Goal: Task Accomplishment & Management: Complete application form

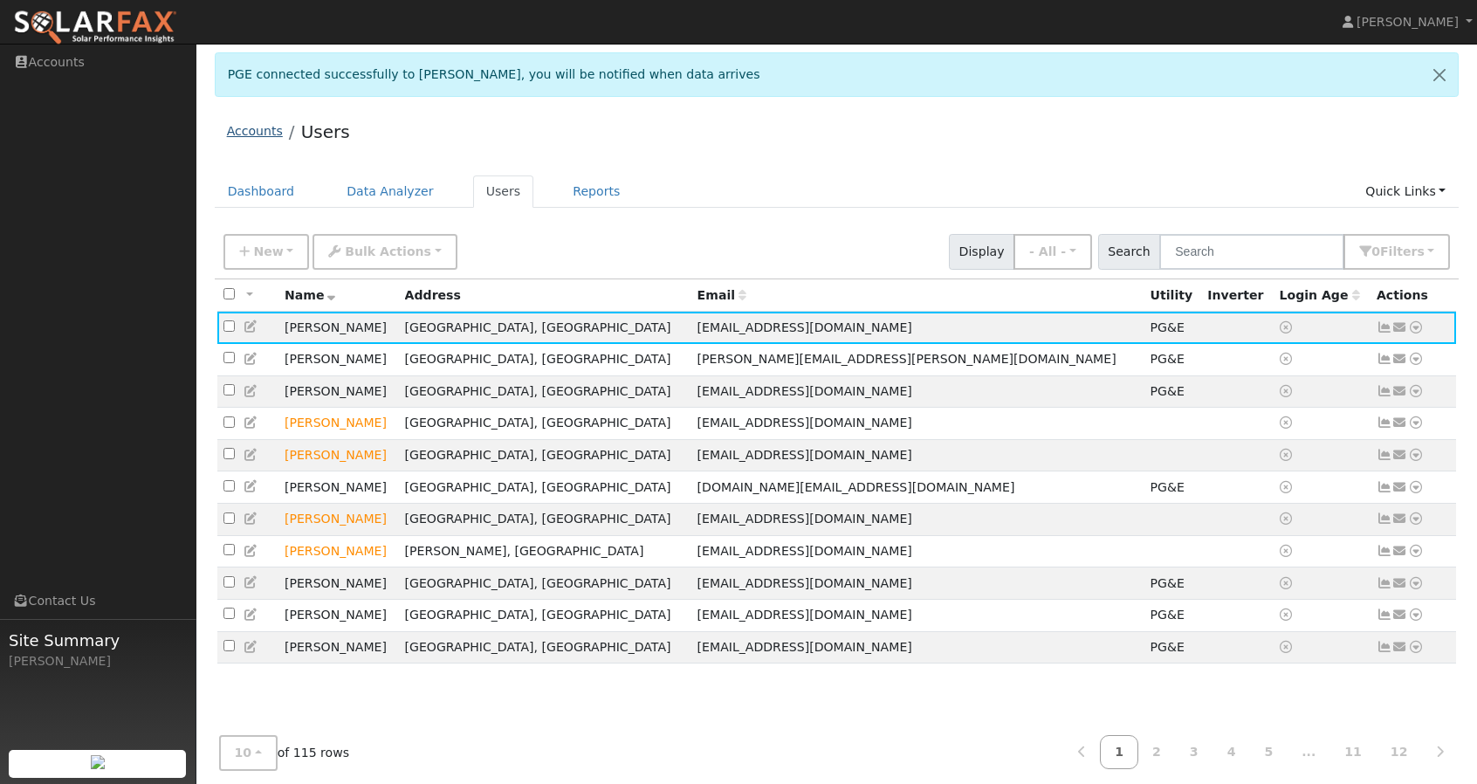
click at [253, 134] on link "Accounts" at bounding box center [255, 131] width 56 height 14
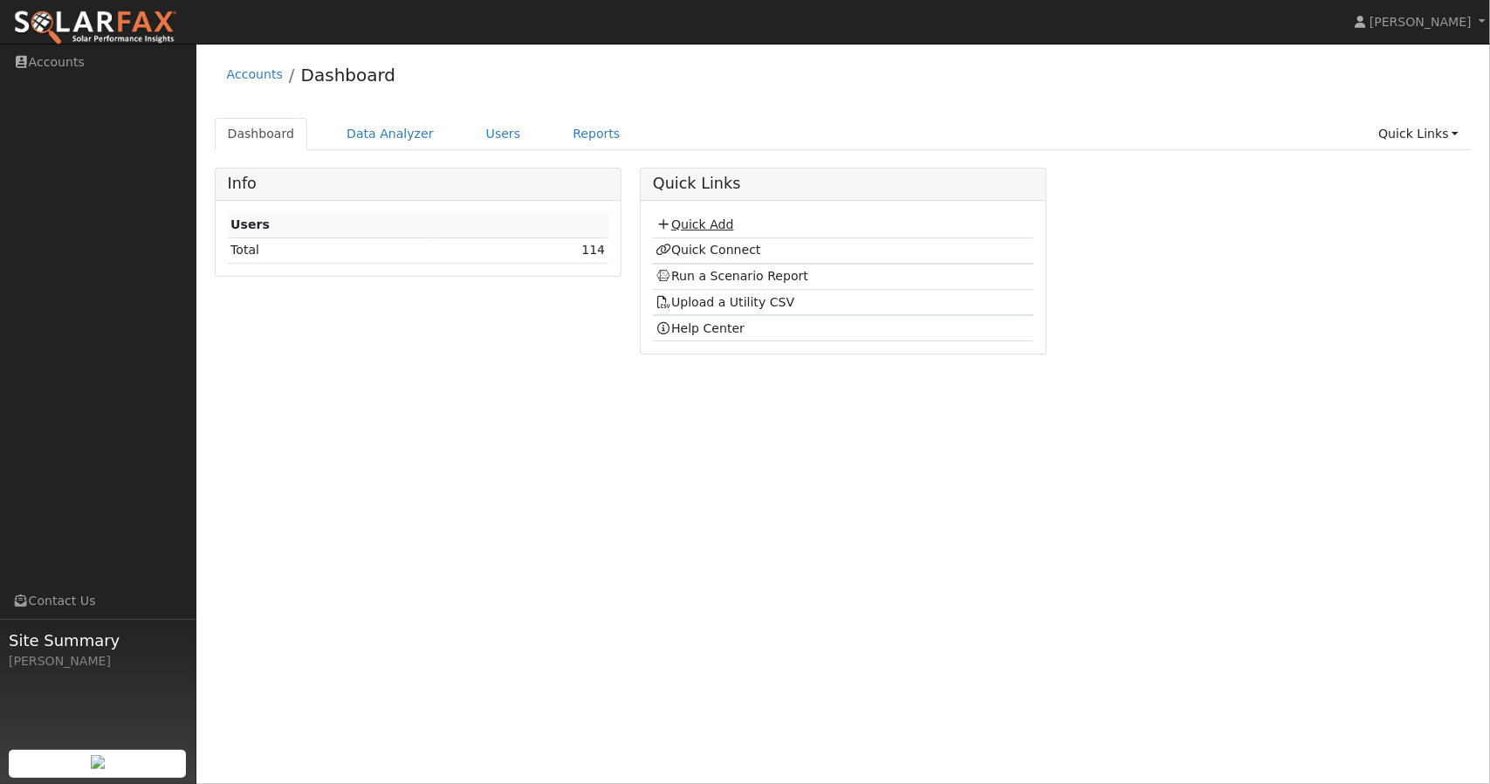
click at [677, 221] on link "Quick Add" at bounding box center [694, 224] width 78 height 14
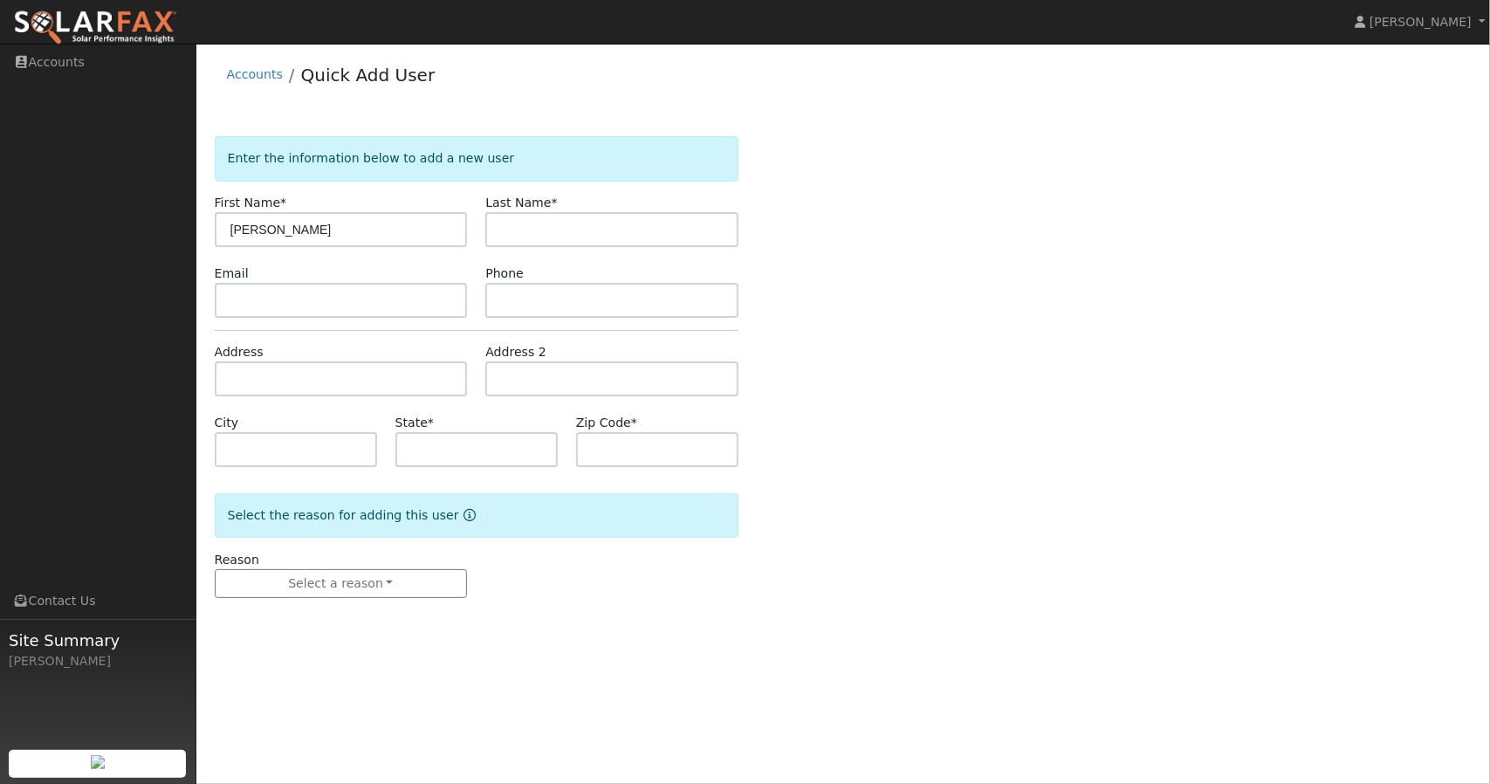
type input "Dave"
type input "Phulps"
paste input "carenanddave@yahoo.com"
type input "carenanddave@yahoo.com"
click at [651, 292] on input "text" at bounding box center [611, 300] width 253 height 35
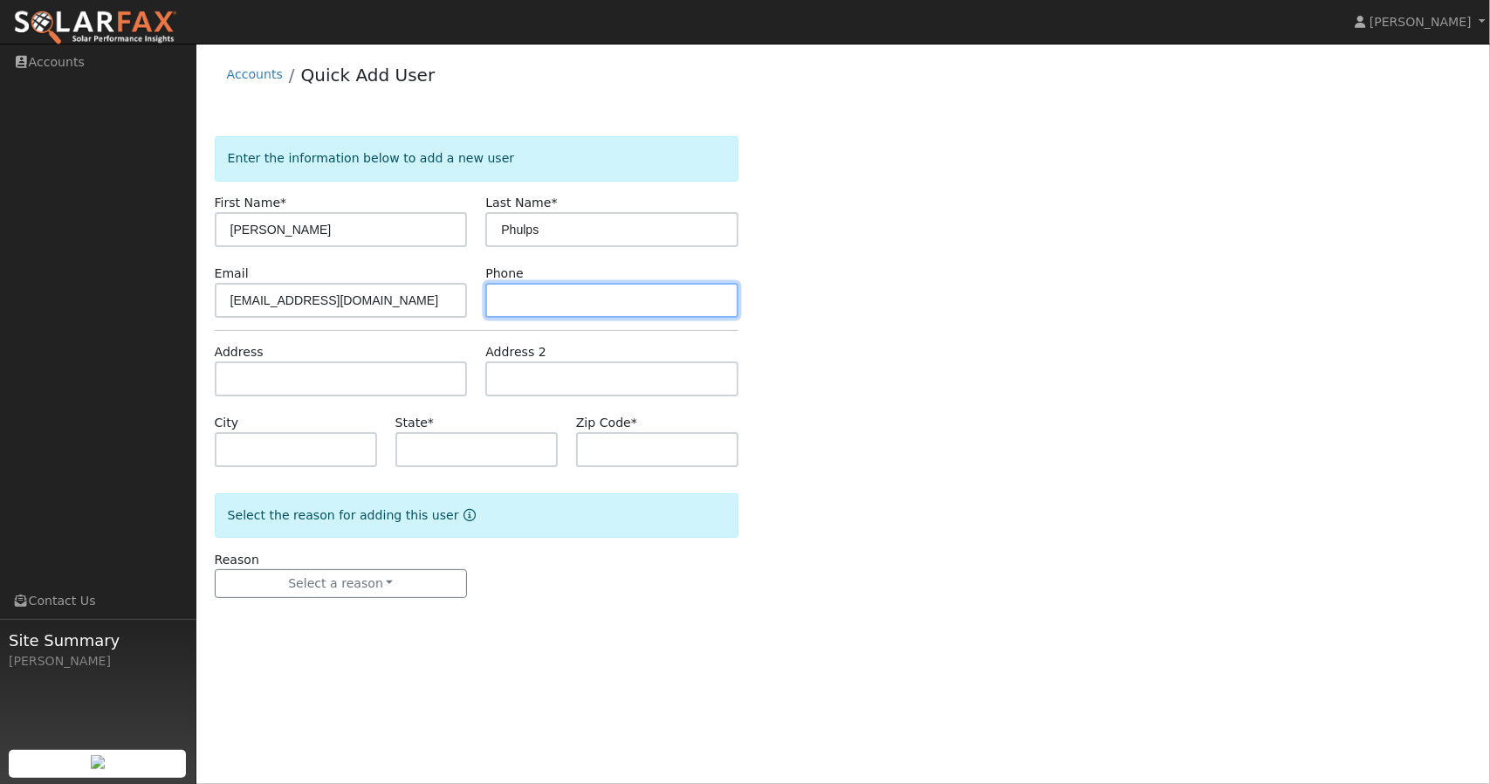
paste input "(510) 282-1331"
type input "(510) 282-1331"
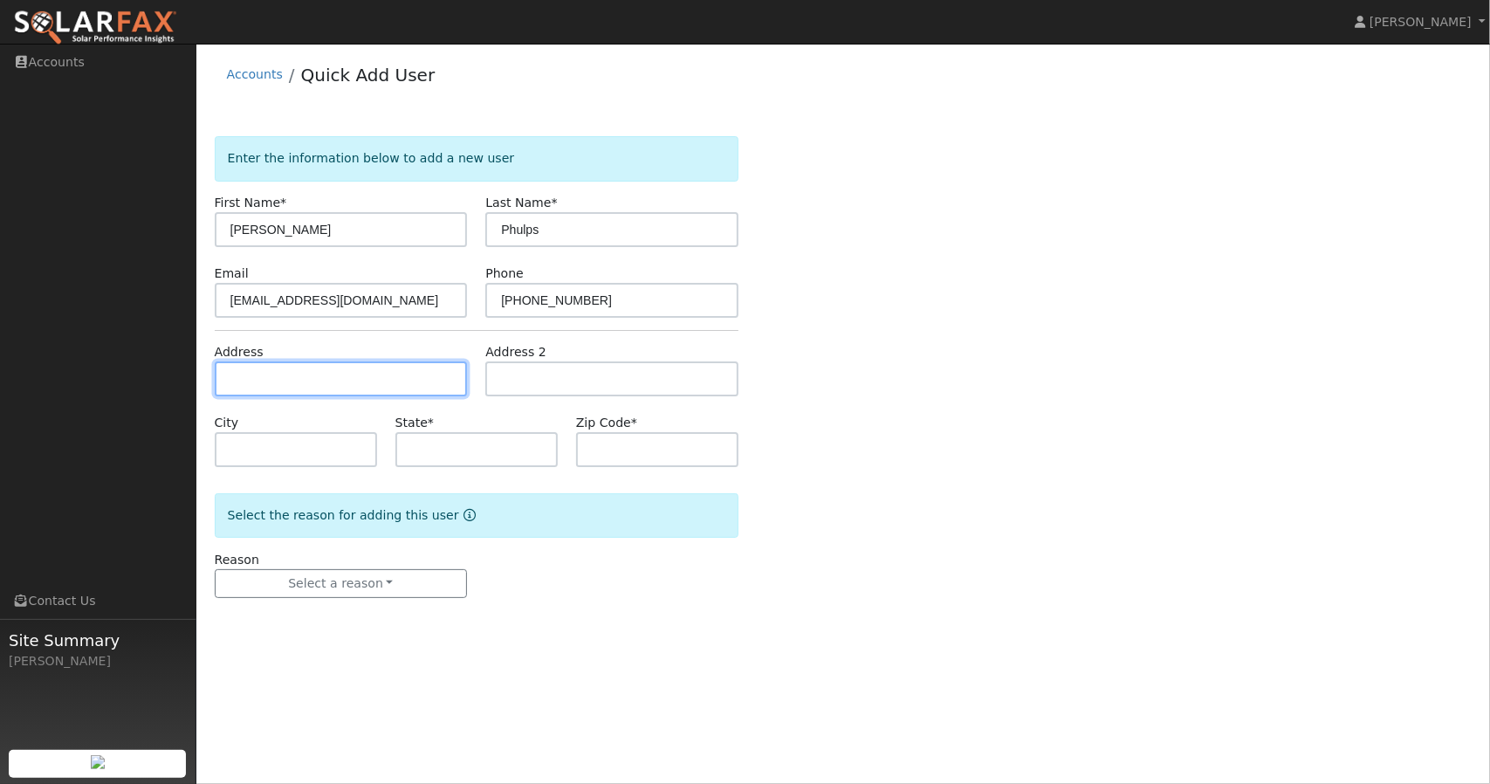
click at [379, 383] on input "text" at bounding box center [341, 378] width 253 height 35
type input "17739 Trenton Drive"
type input "Castro Valley"
type input "CA"
type input "94546"
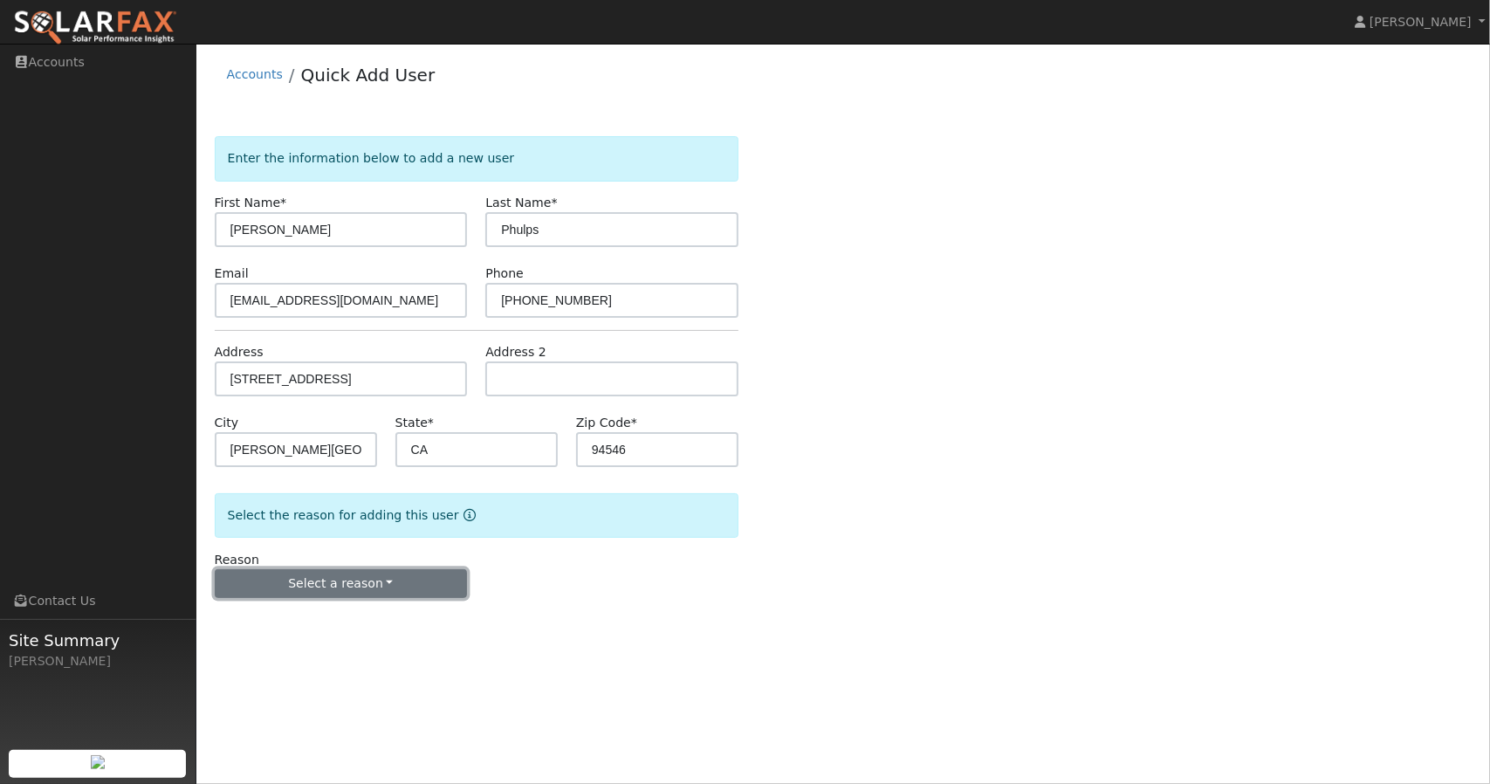
click at [367, 577] on button "Select a reason" at bounding box center [341, 584] width 253 height 30
click at [328, 643] on link "New customer adding solar" at bounding box center [312, 643] width 193 height 24
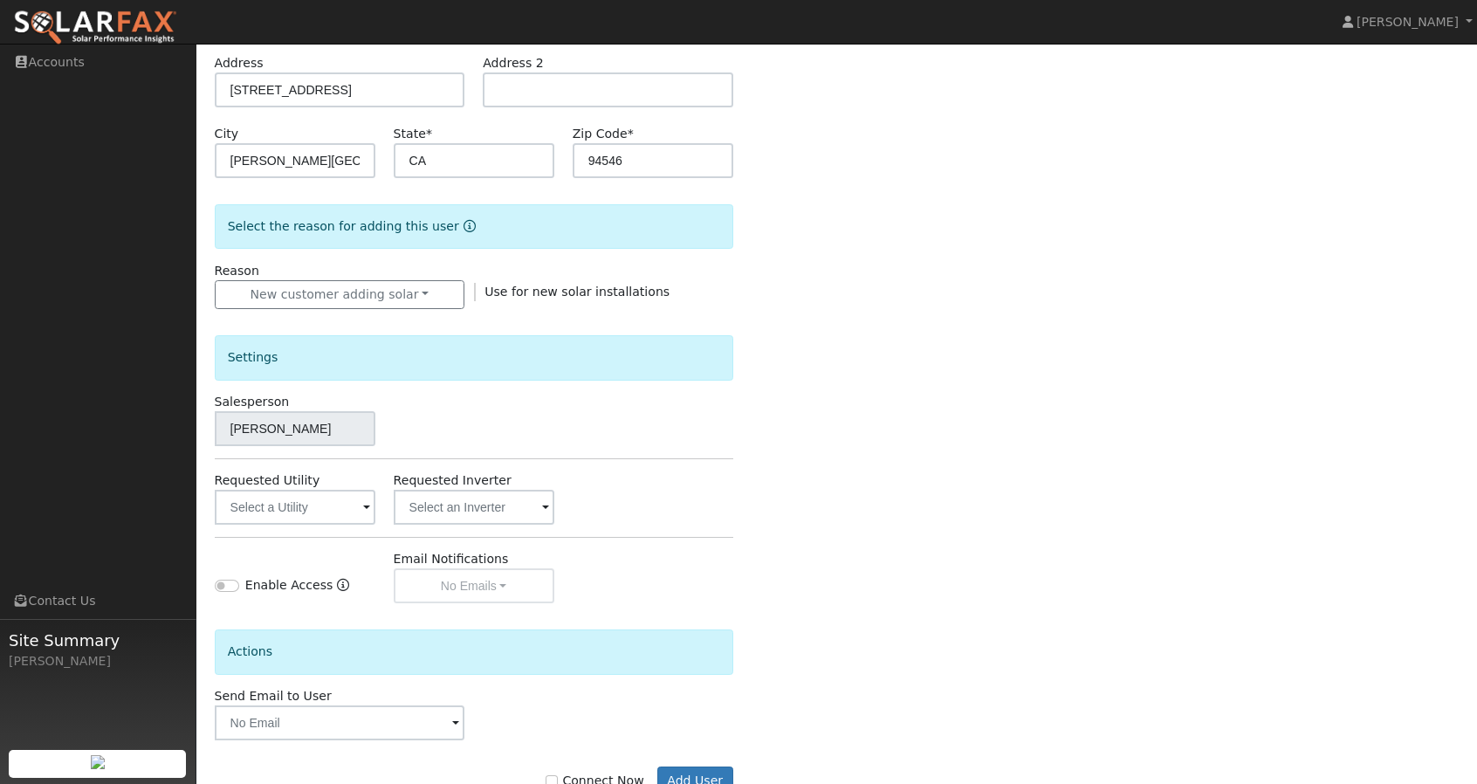
scroll to position [330, 0]
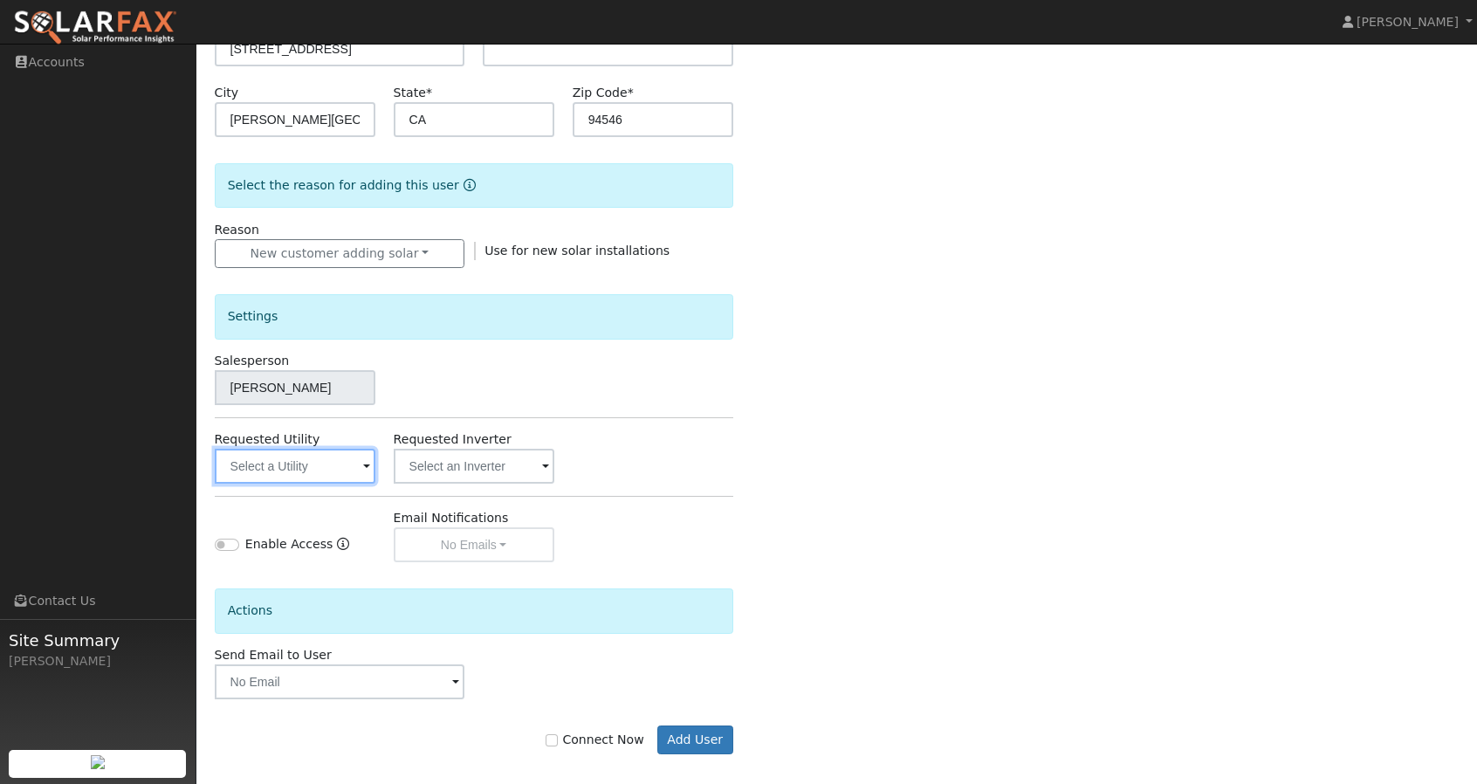
click at [333, 458] on input "text" at bounding box center [295, 466] width 161 height 35
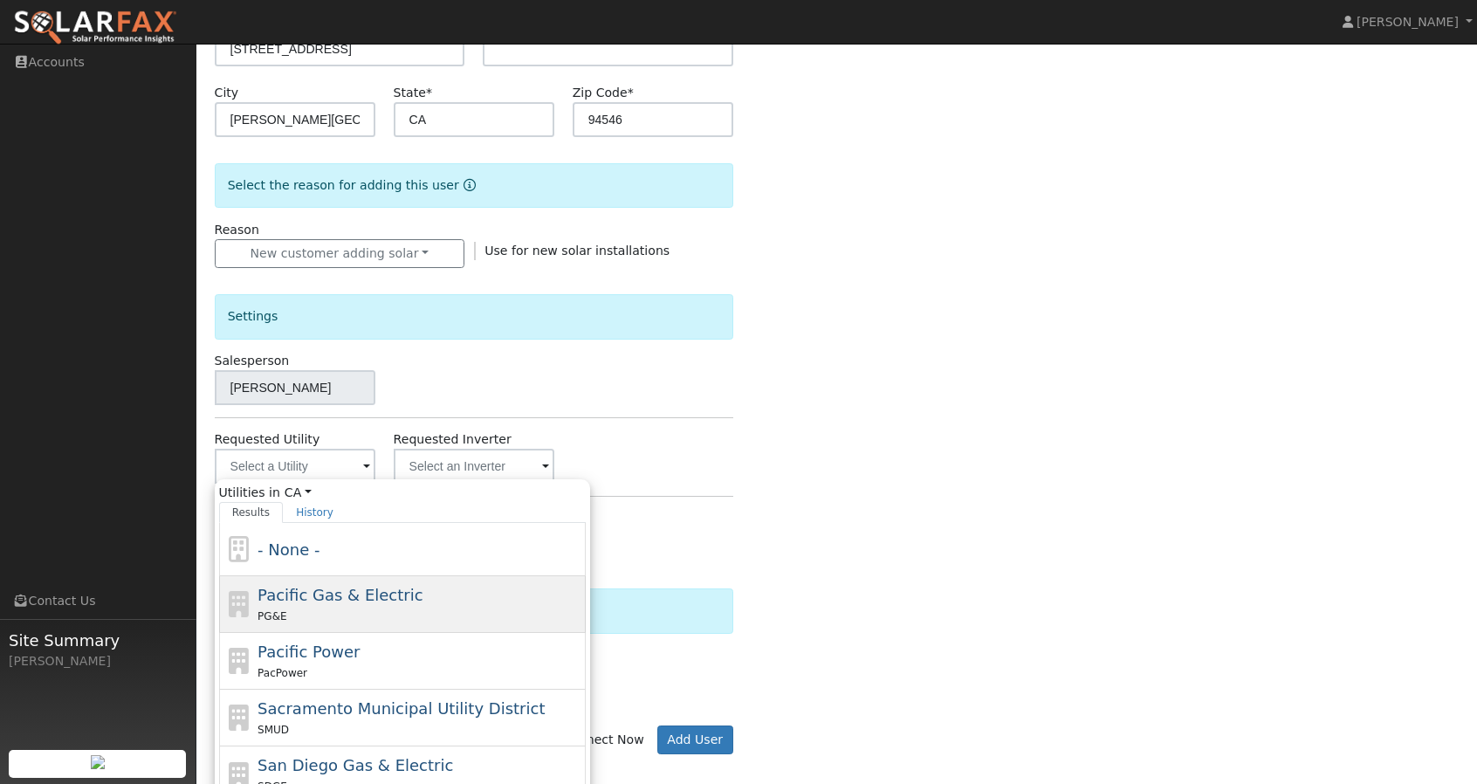
click at [332, 590] on span "Pacific Gas & Electric" at bounding box center [339, 595] width 165 height 18
type input "Pacific Gas & Electric"
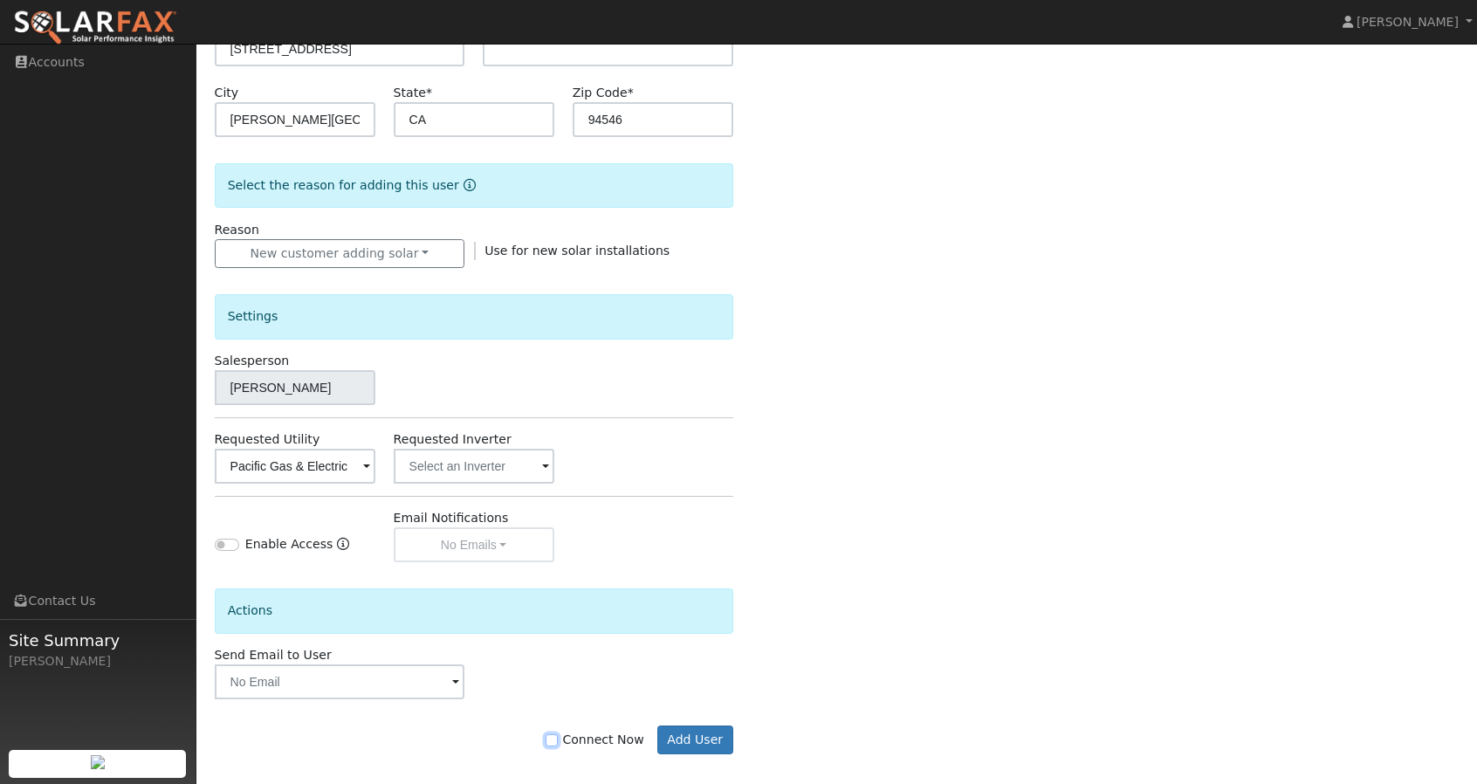
click at [558, 737] on input "Connect Now" at bounding box center [551, 740] width 12 height 12
checkbox input "true"
click at [712, 741] on button "Add User" at bounding box center [695, 740] width 76 height 30
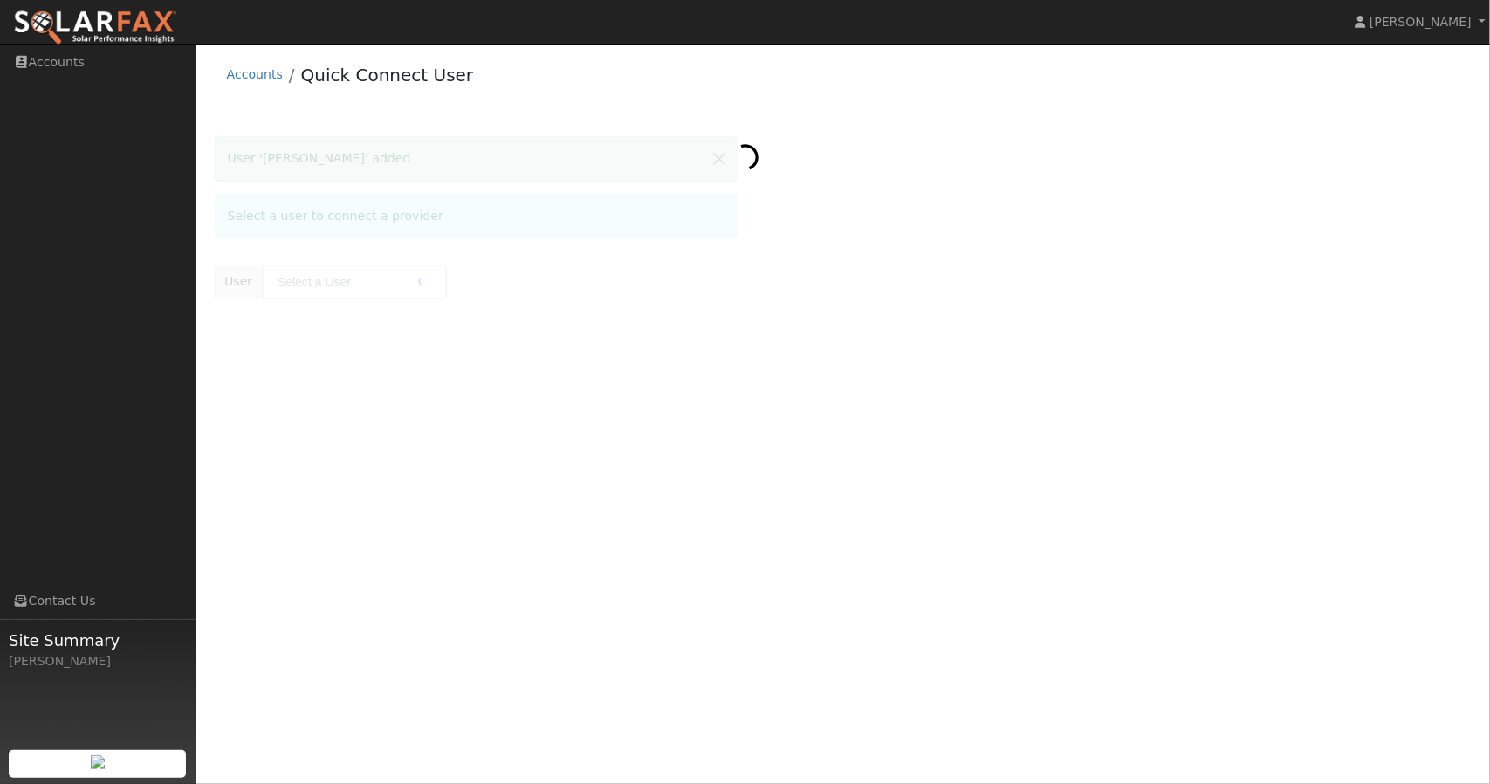
type input "Dave Phulps"
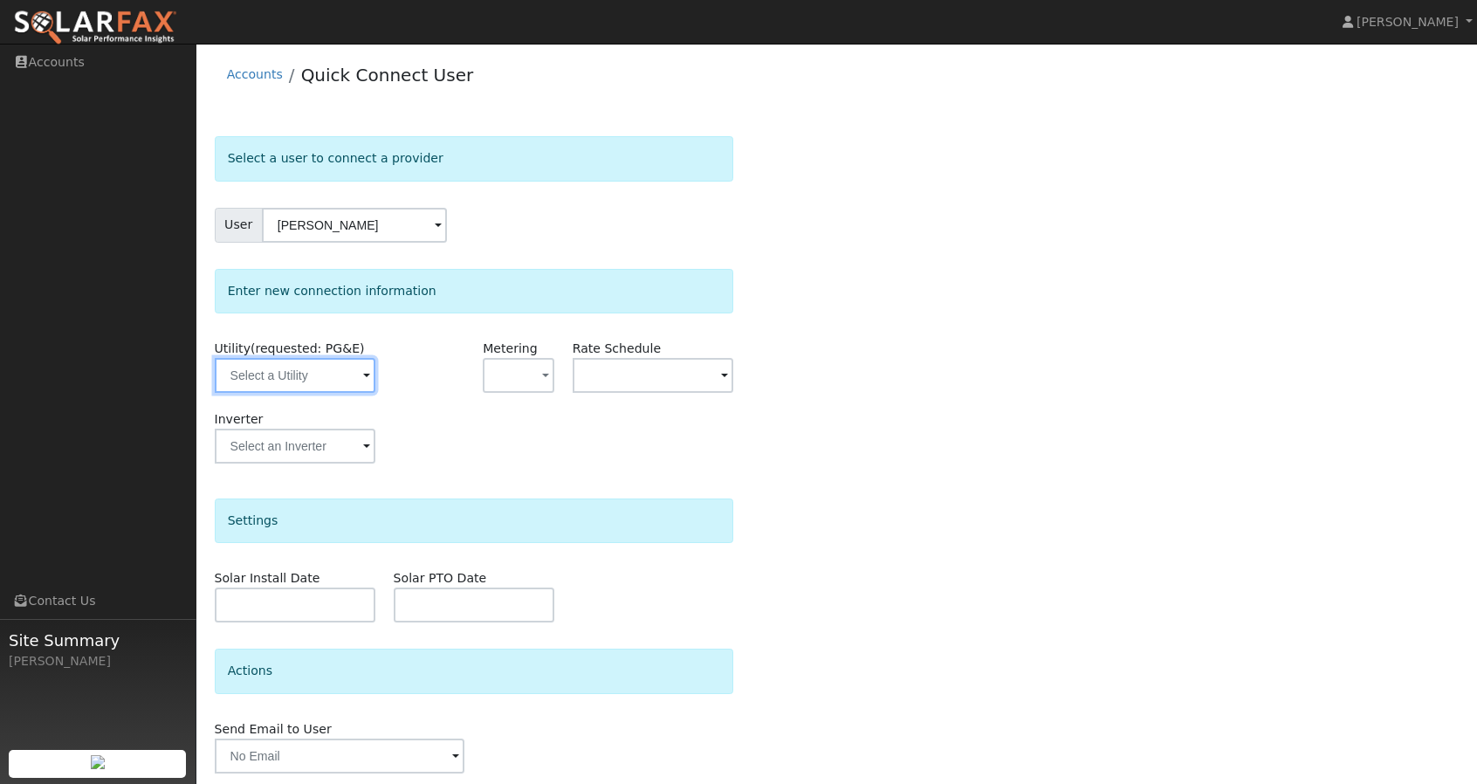
click at [309, 383] on input "text" at bounding box center [295, 375] width 161 height 35
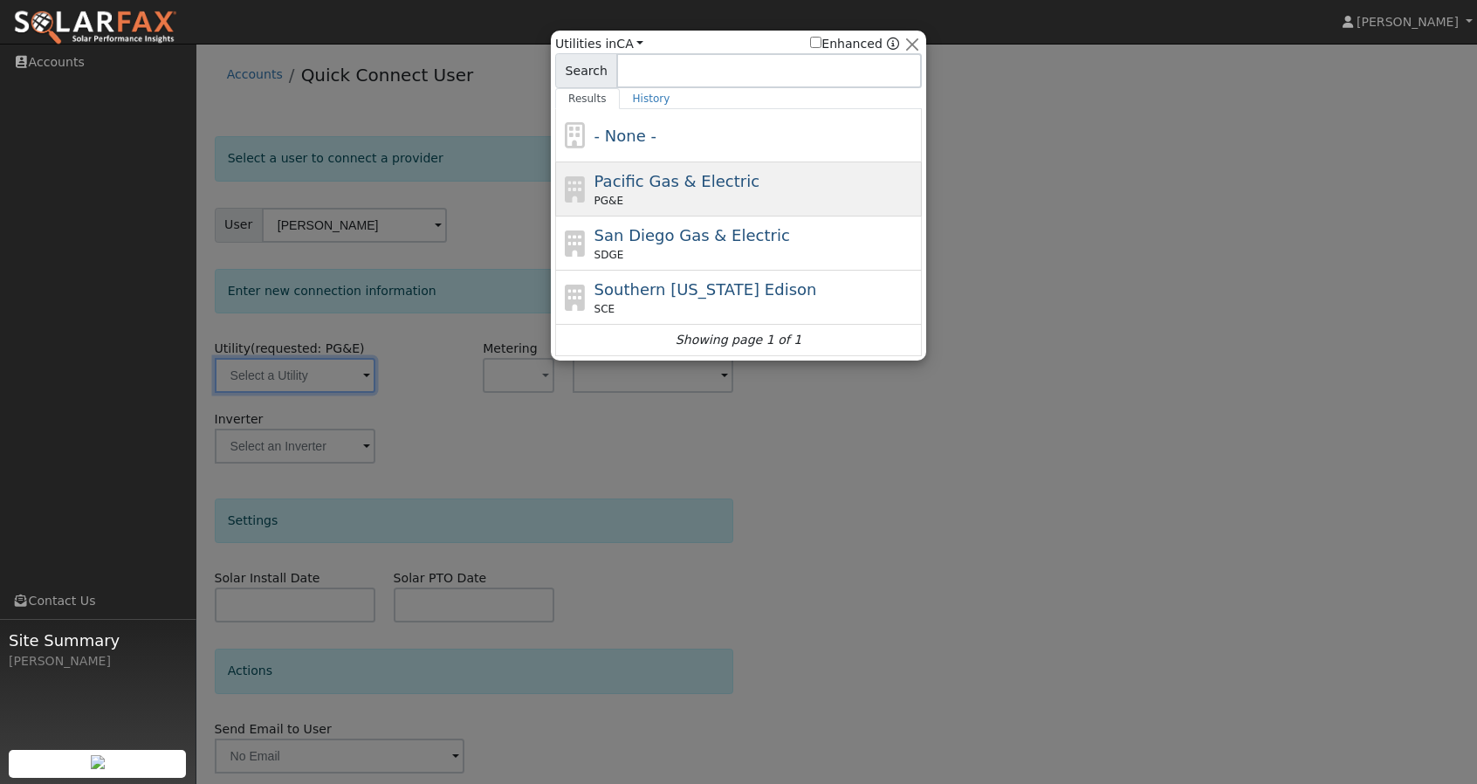
click at [656, 181] on span "Pacific Gas & Electric" at bounding box center [676, 181] width 165 height 18
type input "PG&E"
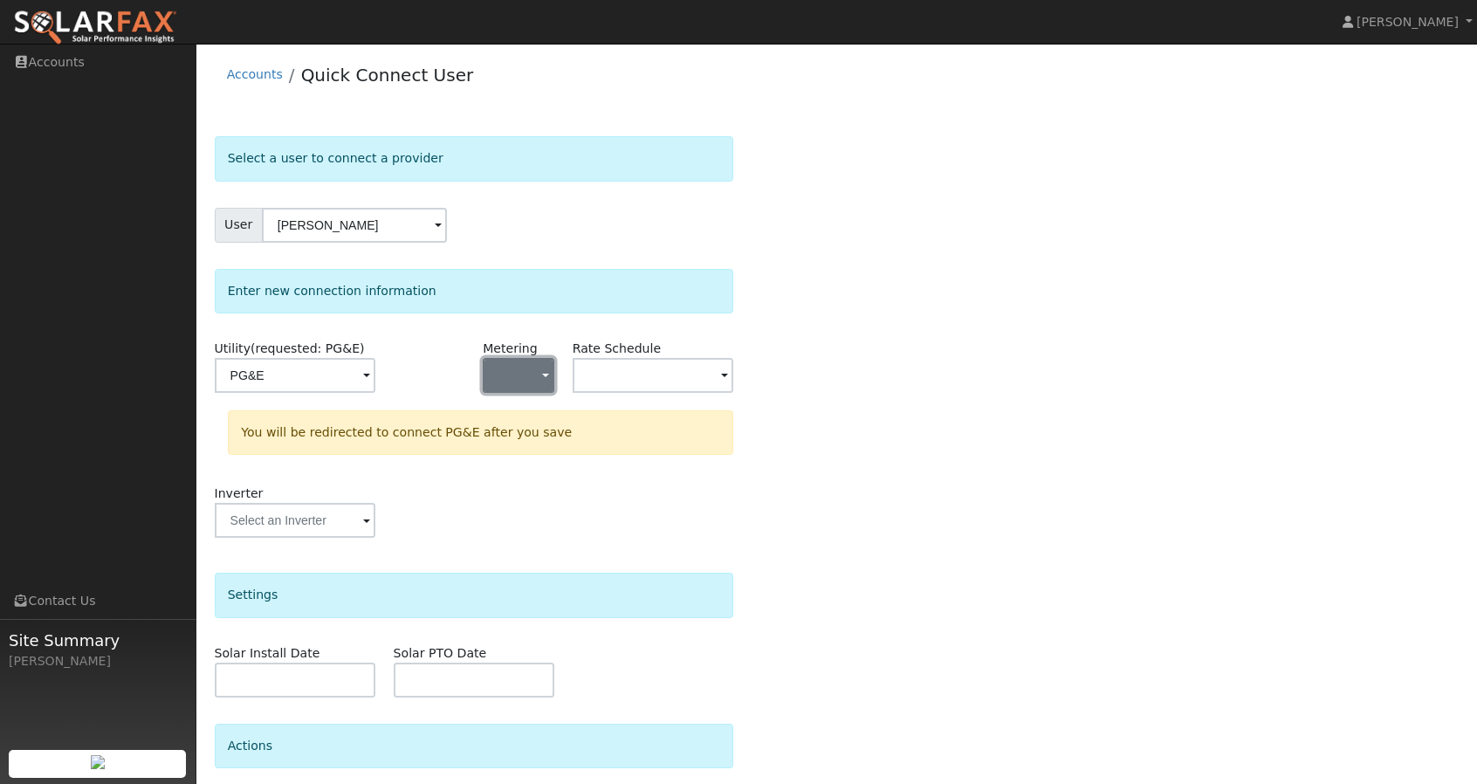
click at [531, 373] on button "button" at bounding box center [518, 375] width 71 height 35
click at [518, 443] on link "NEM" at bounding box center [543, 437] width 121 height 24
click at [375, 375] on input "text" at bounding box center [295, 375] width 161 height 35
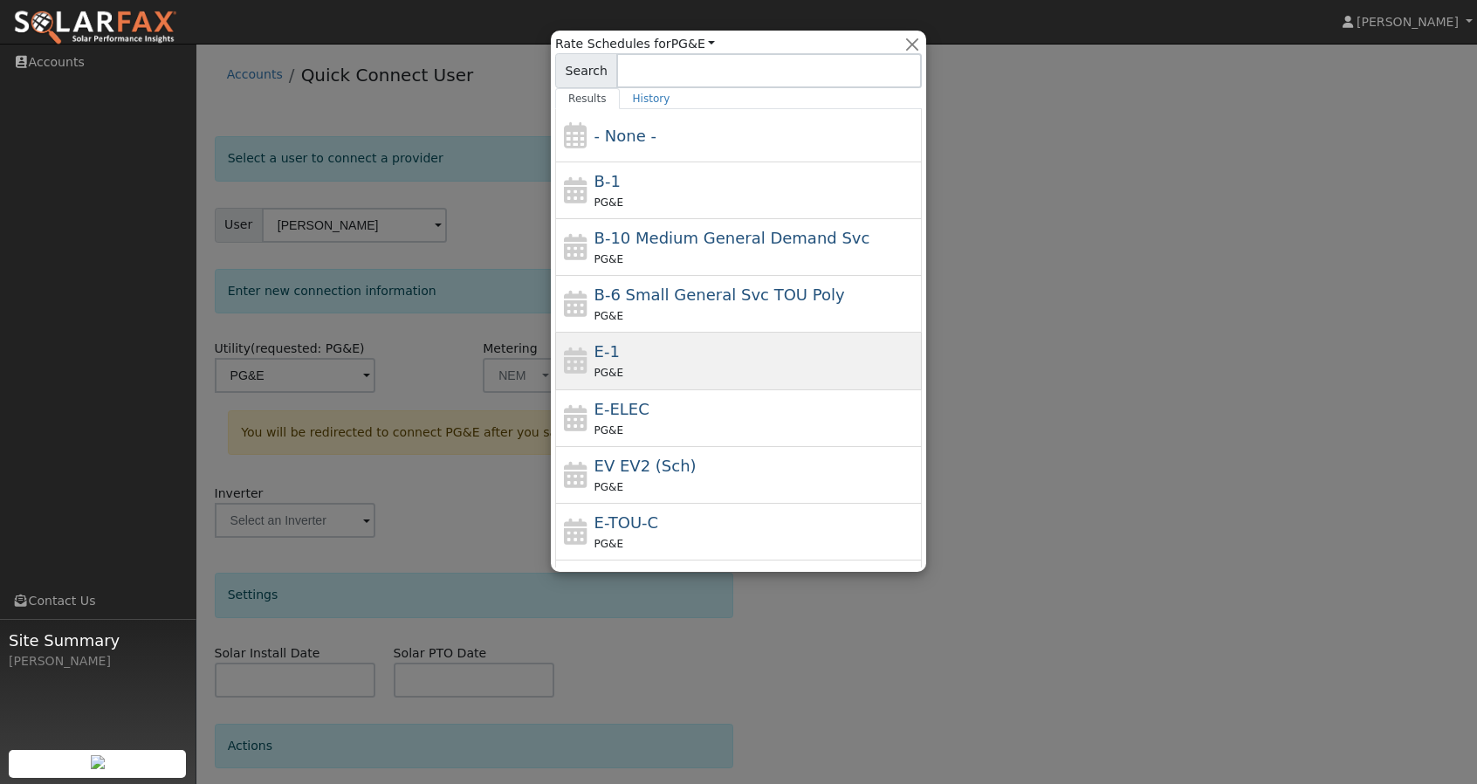
click at [647, 353] on div "E-1 PG&E" at bounding box center [756, 360] width 324 height 42
type input "E-1"
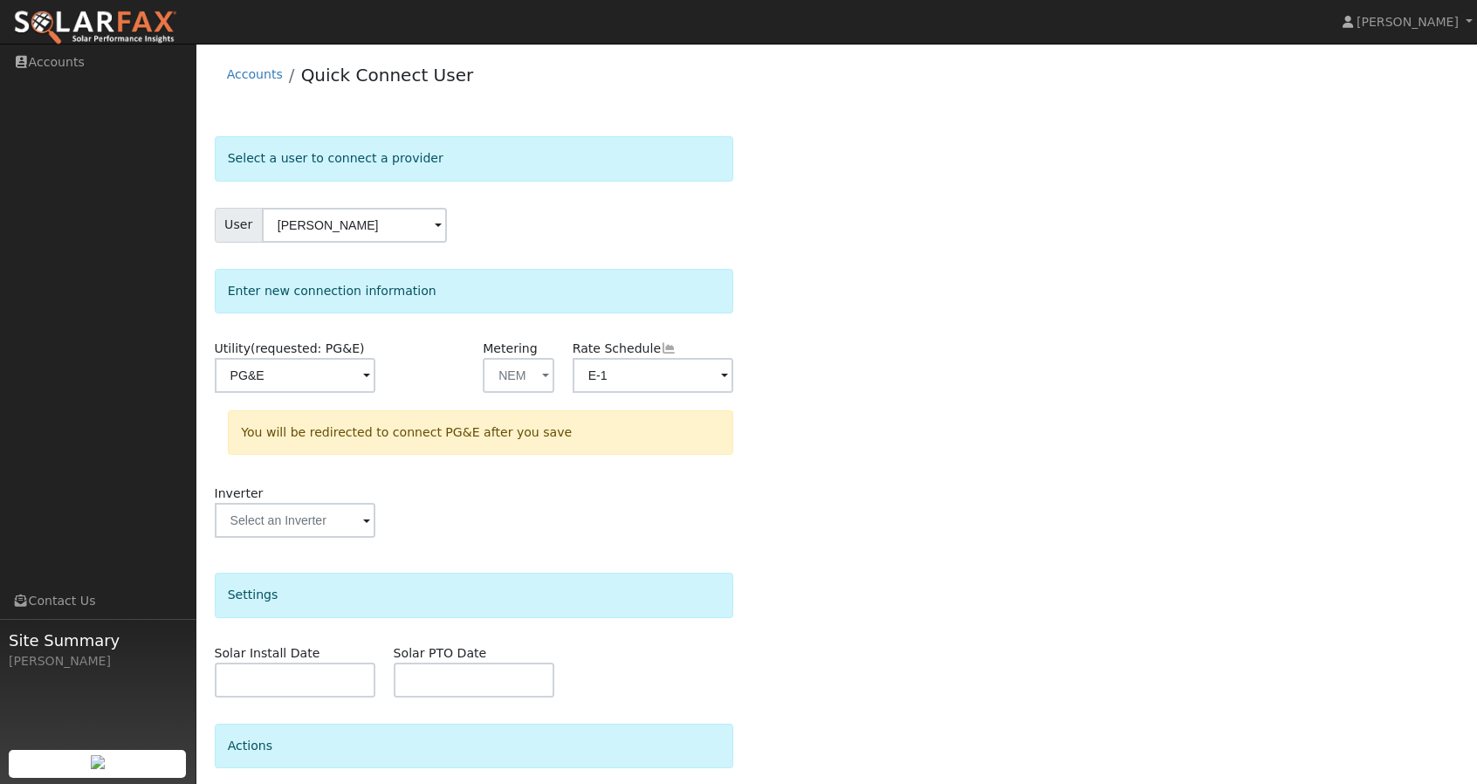
scroll to position [133, 0]
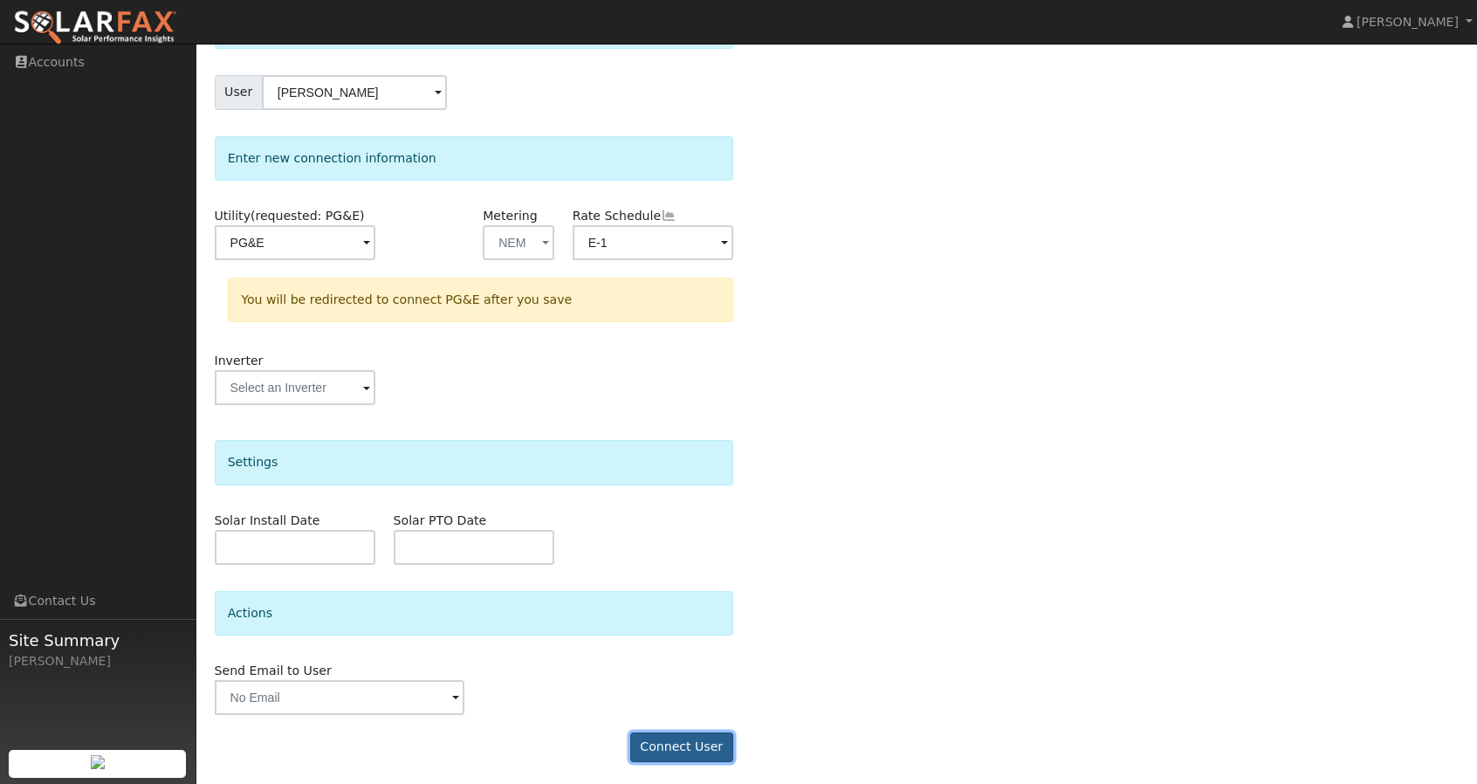
click at [703, 741] on button "Connect User" at bounding box center [681, 747] width 103 height 30
